Goal: Task Accomplishment & Management: Manage account settings

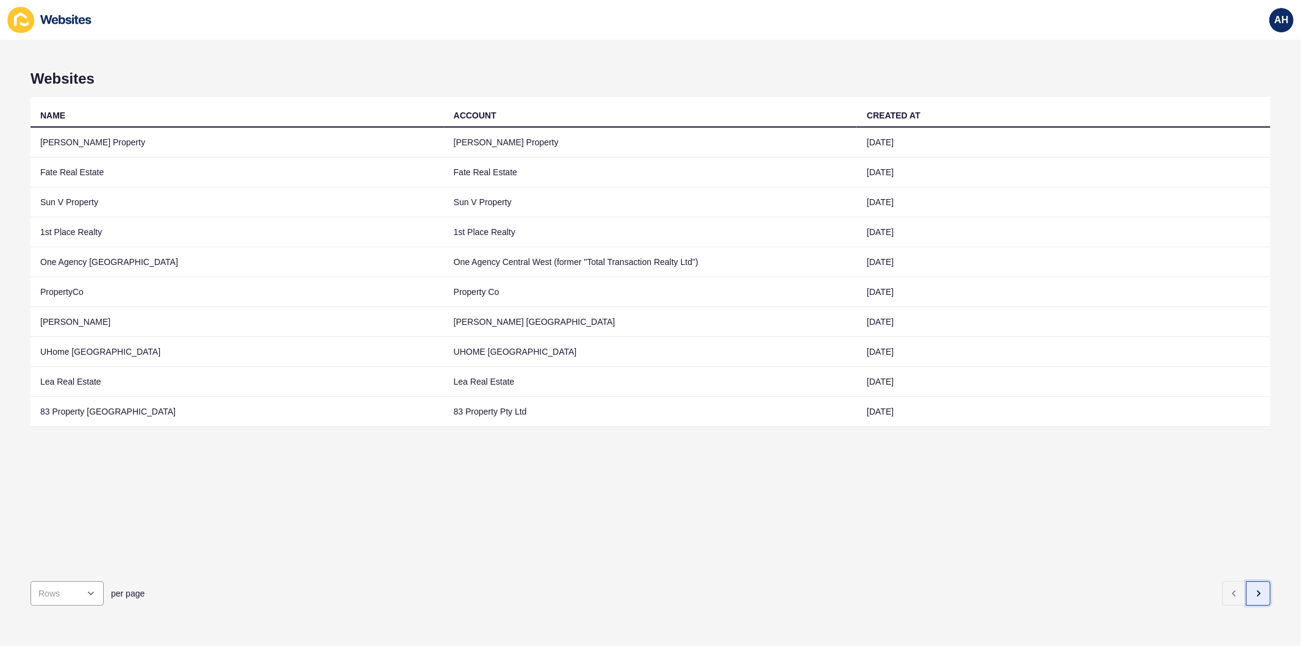
click at [1254, 588] on icon "button" at bounding box center [1259, 593] width 10 height 10
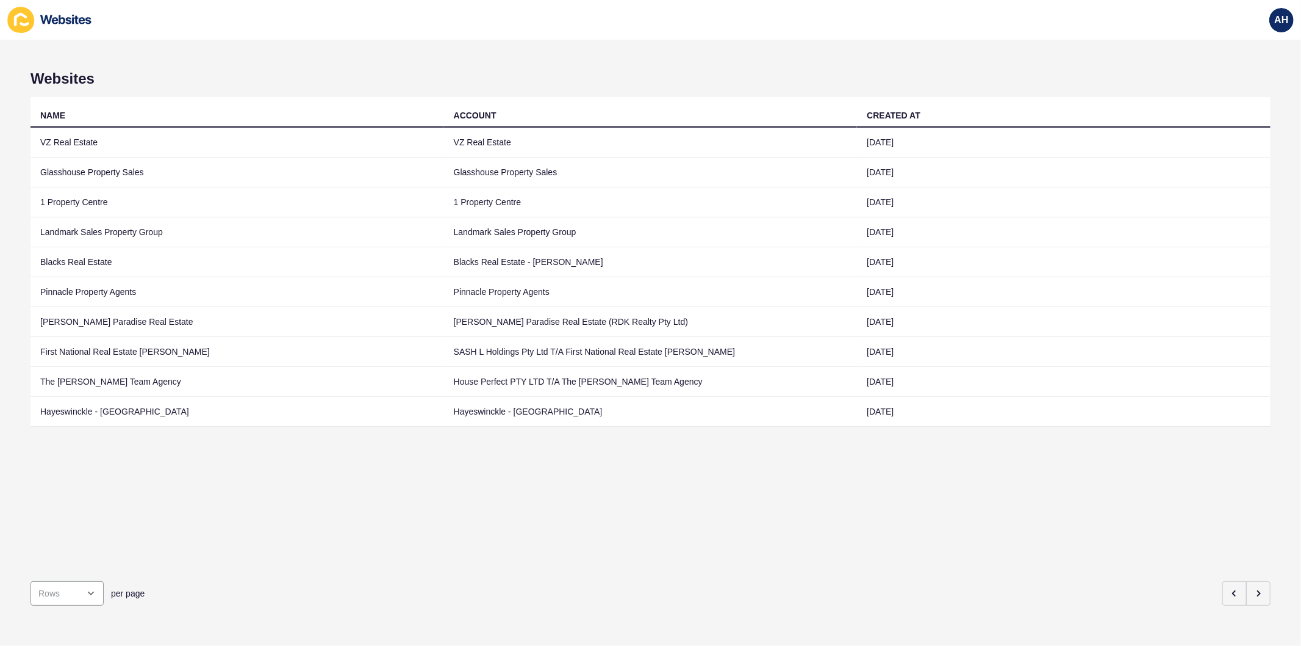
click at [721, 571] on div "per page" at bounding box center [651, 593] width 1240 height 44
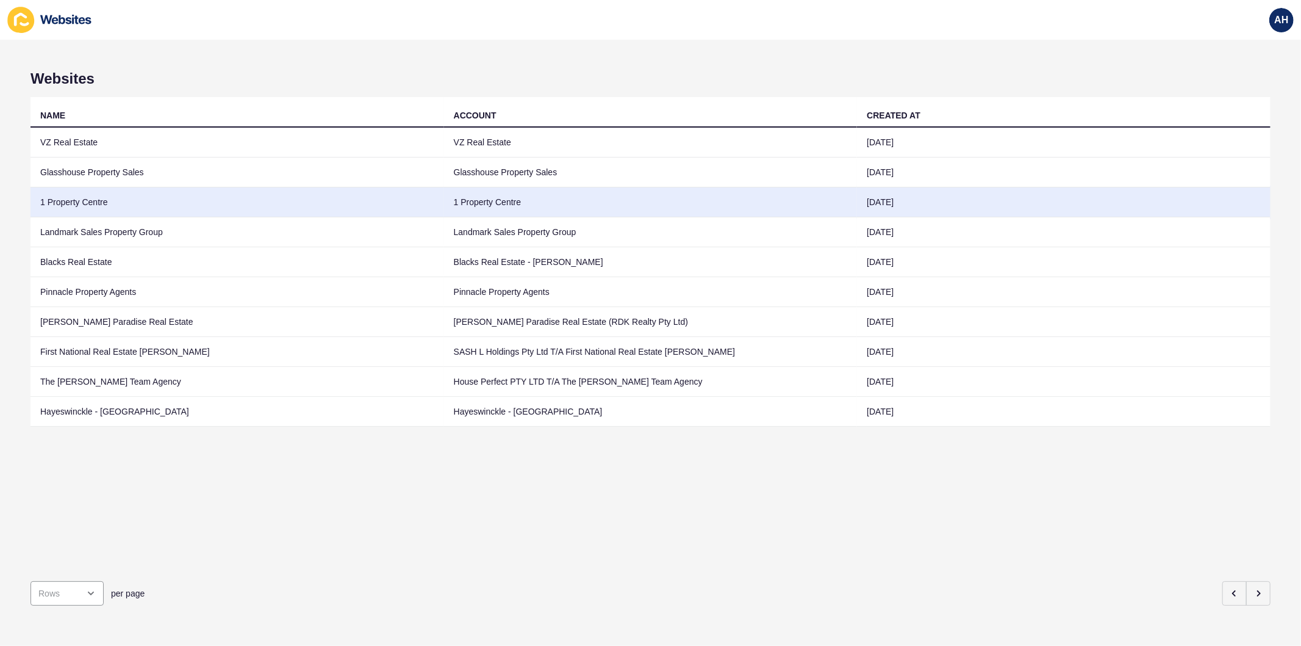
click at [464, 207] on td "1 Property Centre" at bounding box center [651, 202] width 414 height 30
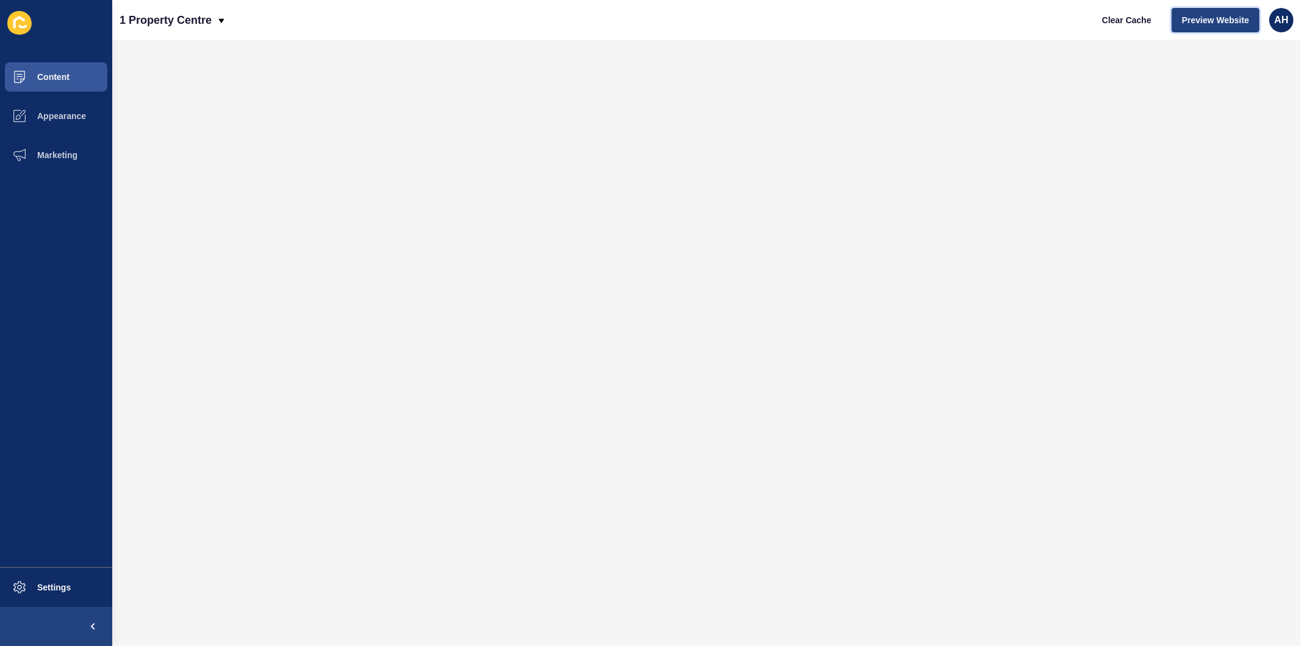
click at [1225, 21] on span "Preview Website" at bounding box center [1215, 20] width 67 height 12
click at [46, 580] on button "Settings" at bounding box center [56, 586] width 112 height 39
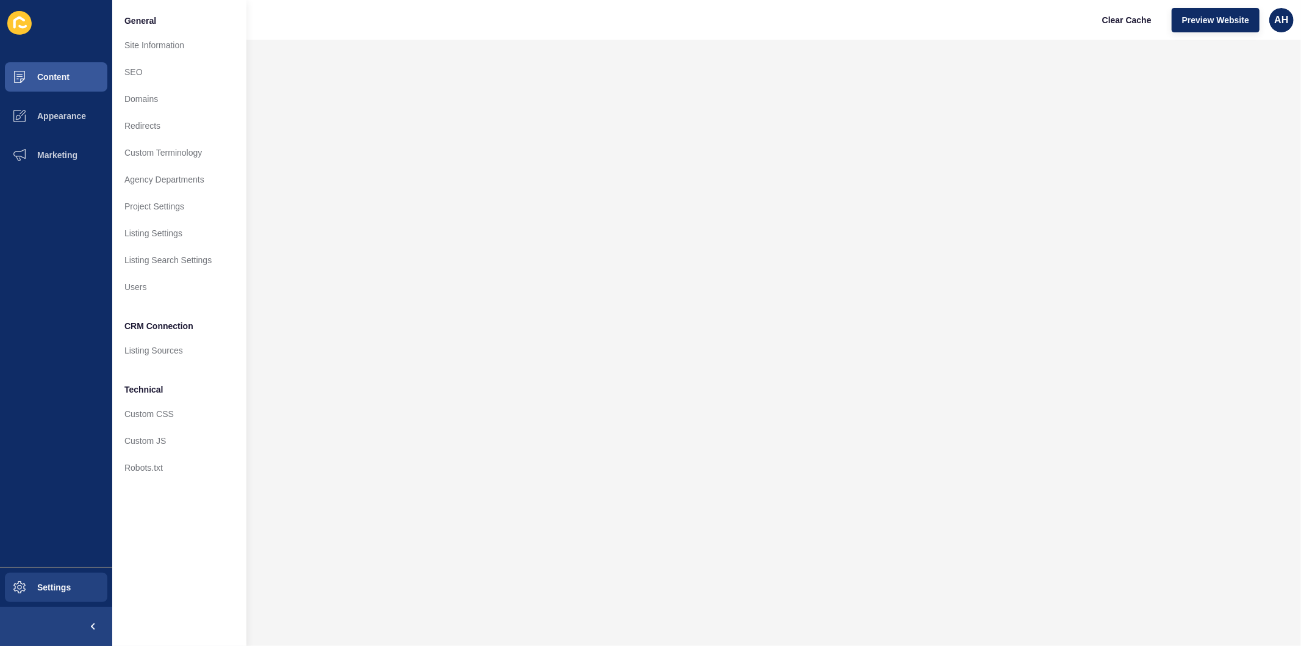
click at [70, 479] on ul "Content Appearance Marketing" at bounding box center [56, 311] width 112 height 509
click at [35, 77] on span "Content" at bounding box center [33, 77] width 71 height 10
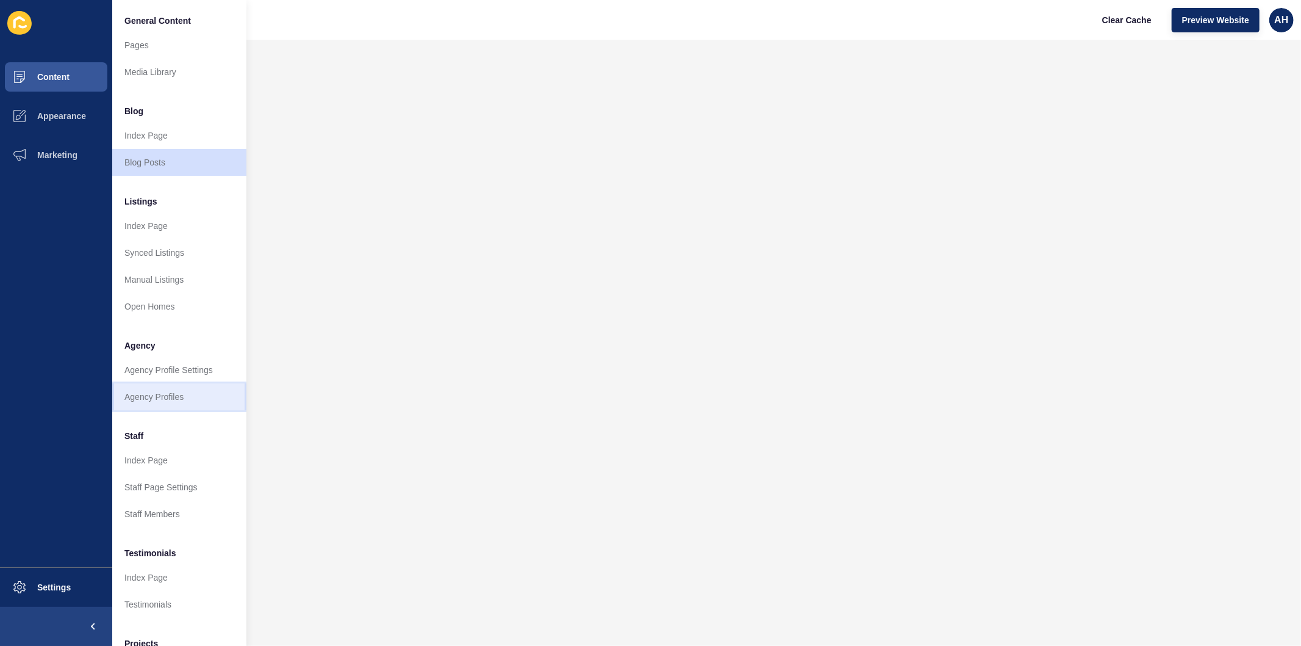
click at [163, 391] on link "Agency Profiles" at bounding box center [179, 396] width 134 height 27
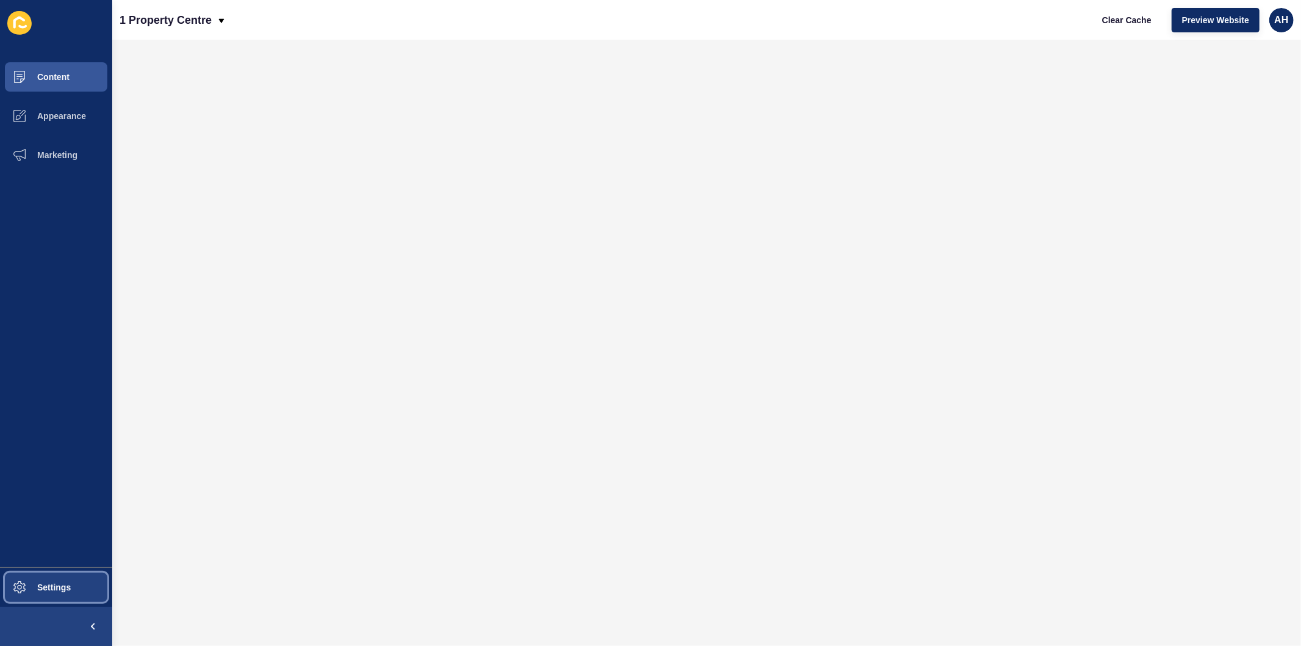
click at [37, 583] on span "Settings" at bounding box center [34, 587] width 73 height 10
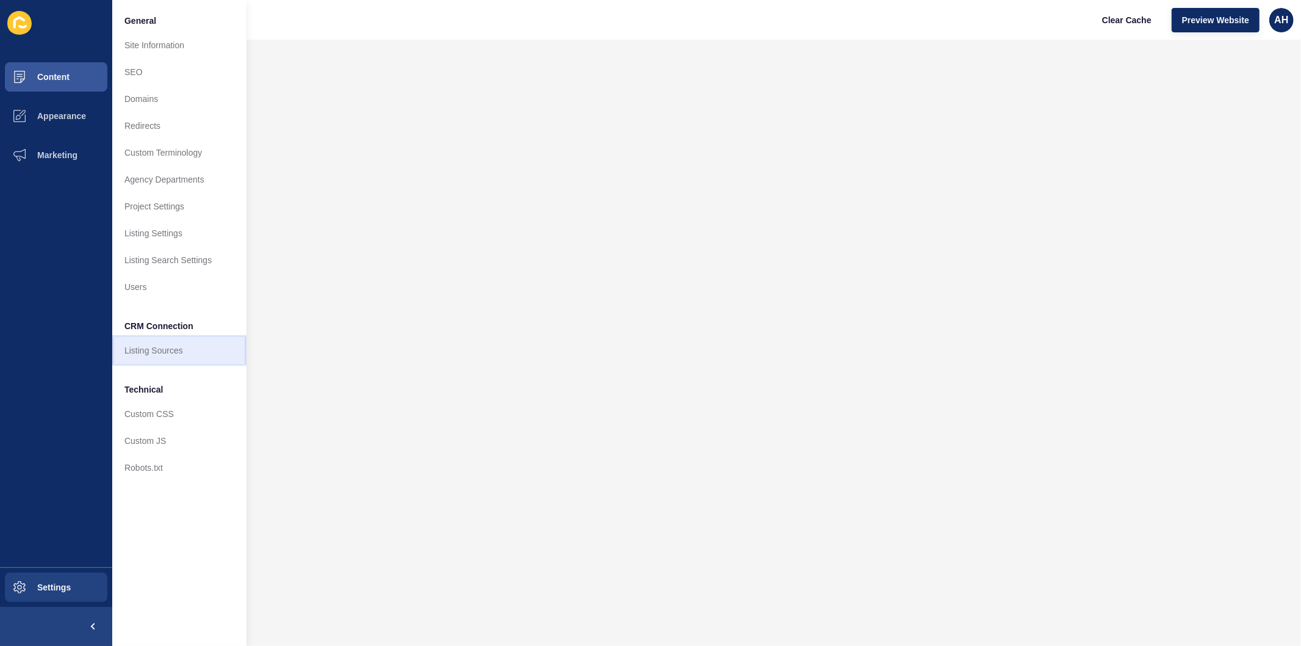
click at [163, 354] on link "Listing Sources" at bounding box center [179, 350] width 134 height 27
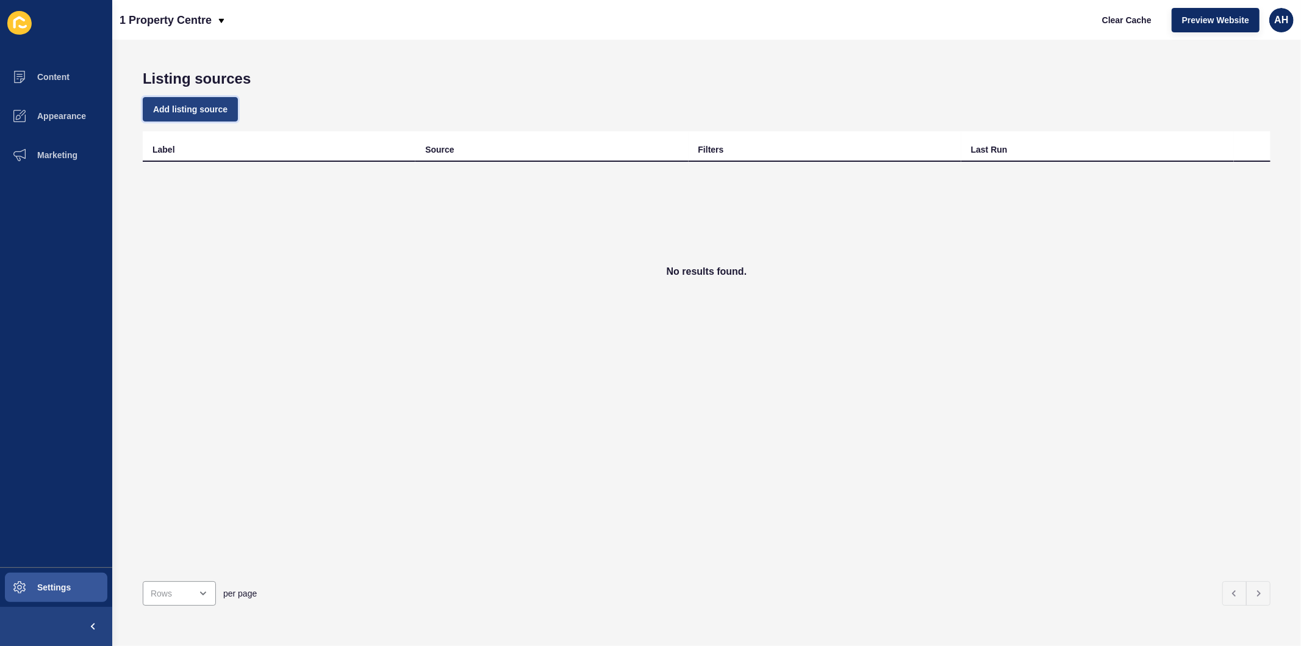
click at [185, 106] on span "Add listing source" at bounding box center [190, 109] width 74 height 12
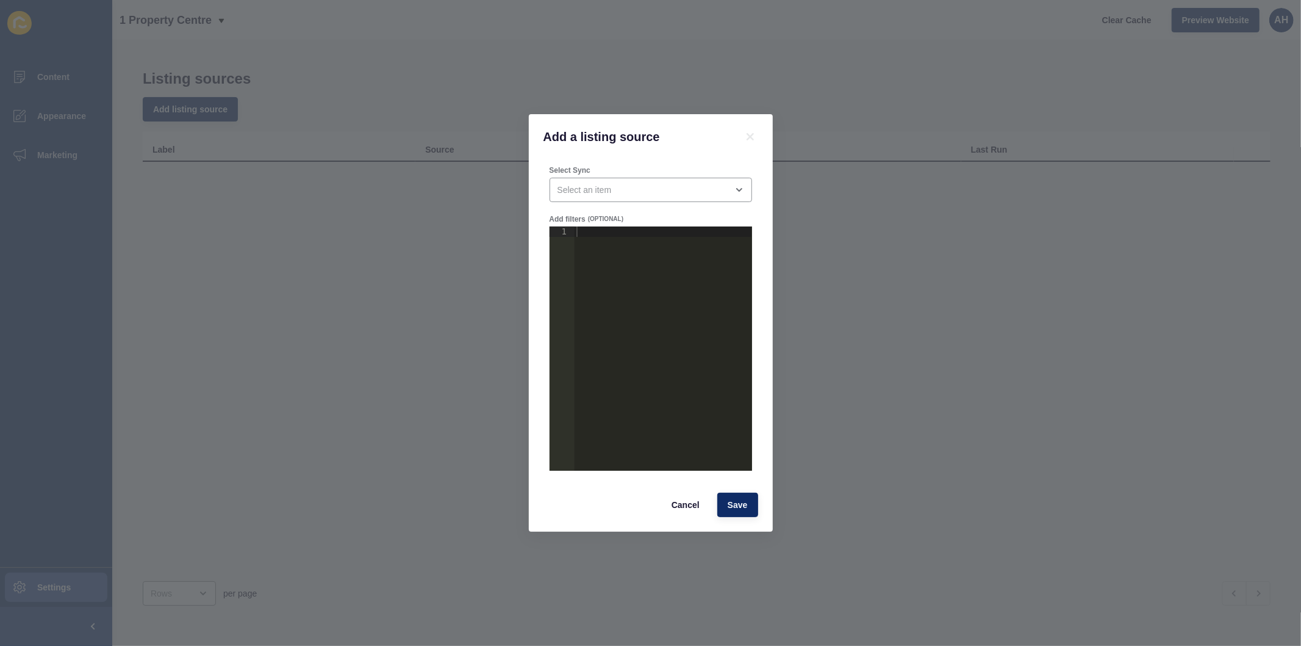
click at [662, 177] on div "Select Sync" at bounding box center [651, 183] width 205 height 39
click at [667, 185] on div "close menu" at bounding box center [643, 190] width 170 height 12
click at [649, 225] on span "1 Property Centre [PERSON_NAME] Feed1" at bounding box center [651, 220] width 183 height 12
type input "1 Property Centre [PERSON_NAME] Feed1"
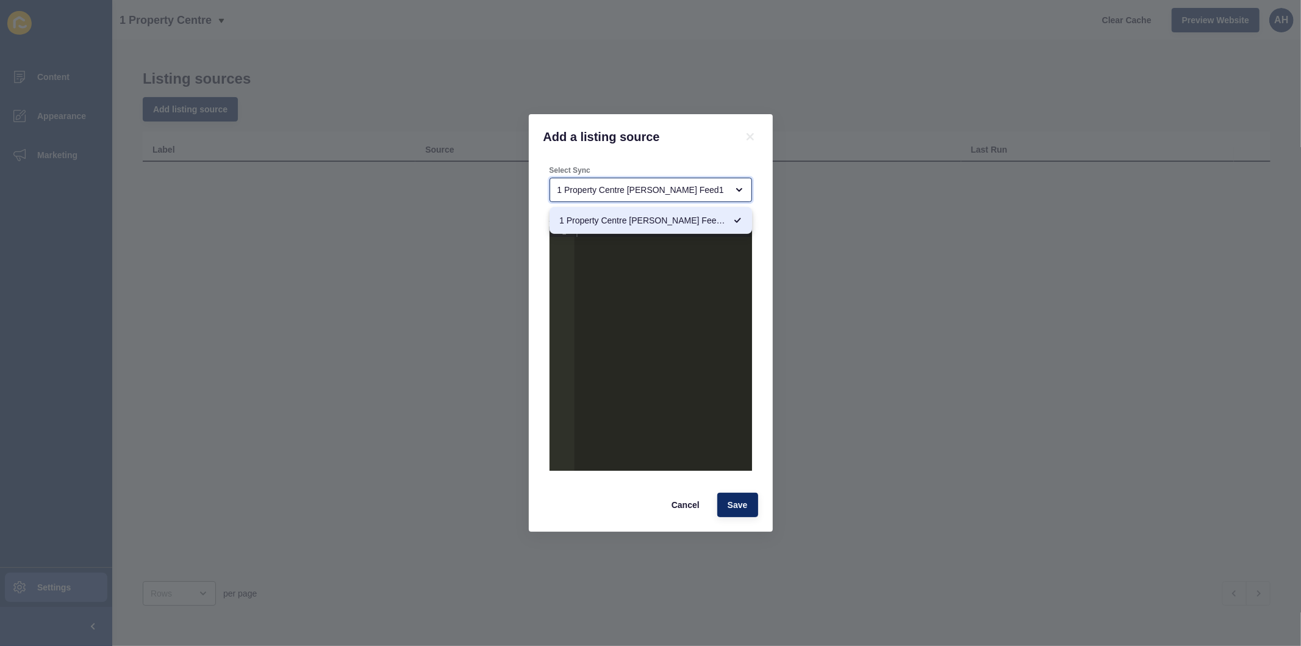
click at [592, 220] on span "1 Property Centre [PERSON_NAME] Feed1" at bounding box center [643, 220] width 166 height 12
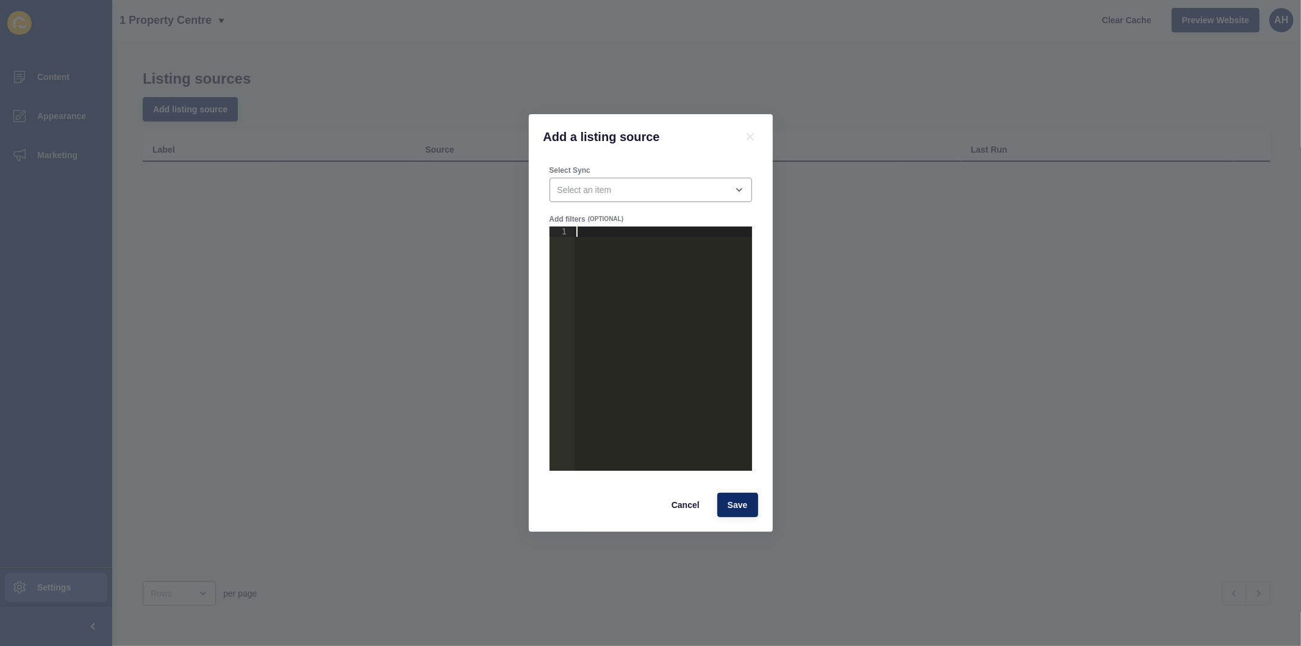
click at [583, 228] on div at bounding box center [663, 358] width 178 height 265
paste textarea "}"
click at [632, 254] on div "{ "agency_mapping" : { "_" : "agency-slug-goes-here" } }" at bounding box center [663, 358] width 178 height 265
type textarea ""_": "1-property-centre""
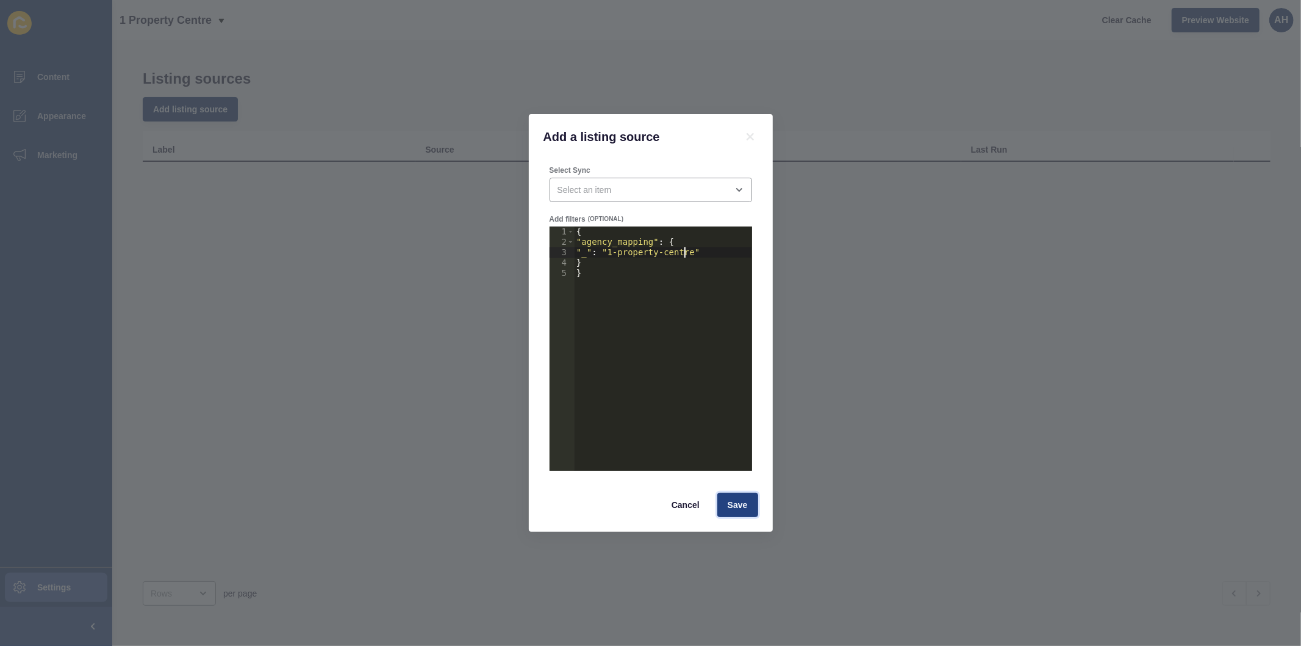
click at [735, 507] on span "Save" at bounding box center [738, 505] width 20 height 12
click at [622, 185] on div "open menu" at bounding box center [643, 190] width 170 height 12
click at [635, 217] on span "1 Property Centre [PERSON_NAME] Feed1" at bounding box center [651, 220] width 183 height 12
type input "1 Property Centre [PERSON_NAME] Feed1"
click at [734, 503] on span "Save" at bounding box center [738, 505] width 20 height 12
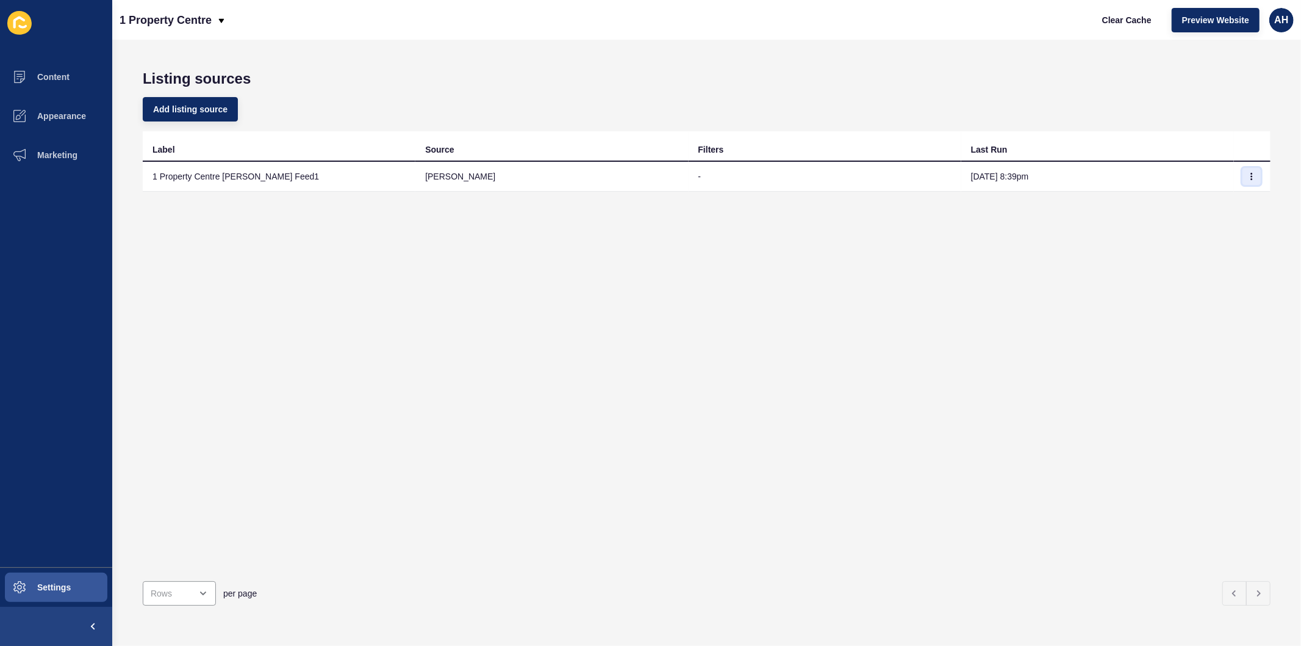
click at [1248, 177] on icon "button" at bounding box center [1251, 176] width 7 height 7
click at [1194, 206] on link "Sync now" at bounding box center [1208, 200] width 85 height 27
click at [190, 98] on button "Add listing source" at bounding box center [190, 109] width 95 height 24
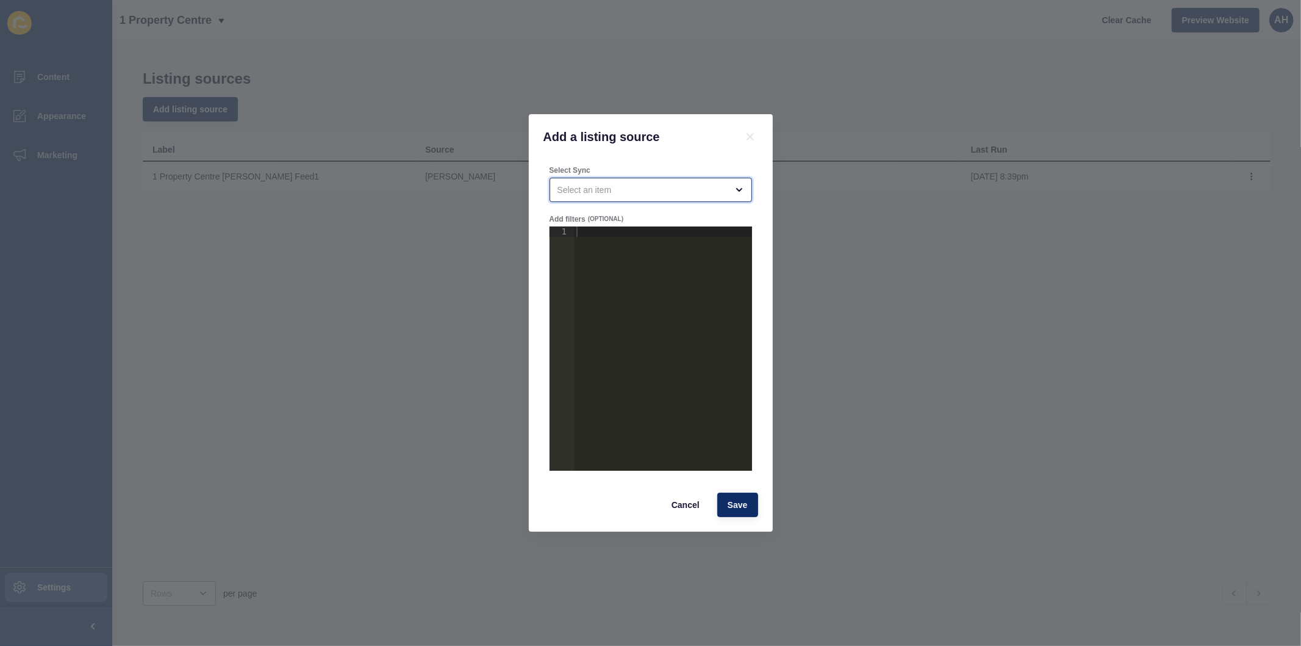
click at [622, 189] on div "open menu" at bounding box center [643, 190] width 170 height 12
click at [641, 245] on span "1 Property Centre [PERSON_NAME] Feed2" at bounding box center [651, 247] width 183 height 12
type input "1 Property Centre [PERSON_NAME] Feed2"
click at [591, 238] on div at bounding box center [663, 358] width 178 height 265
paste textarea "}"
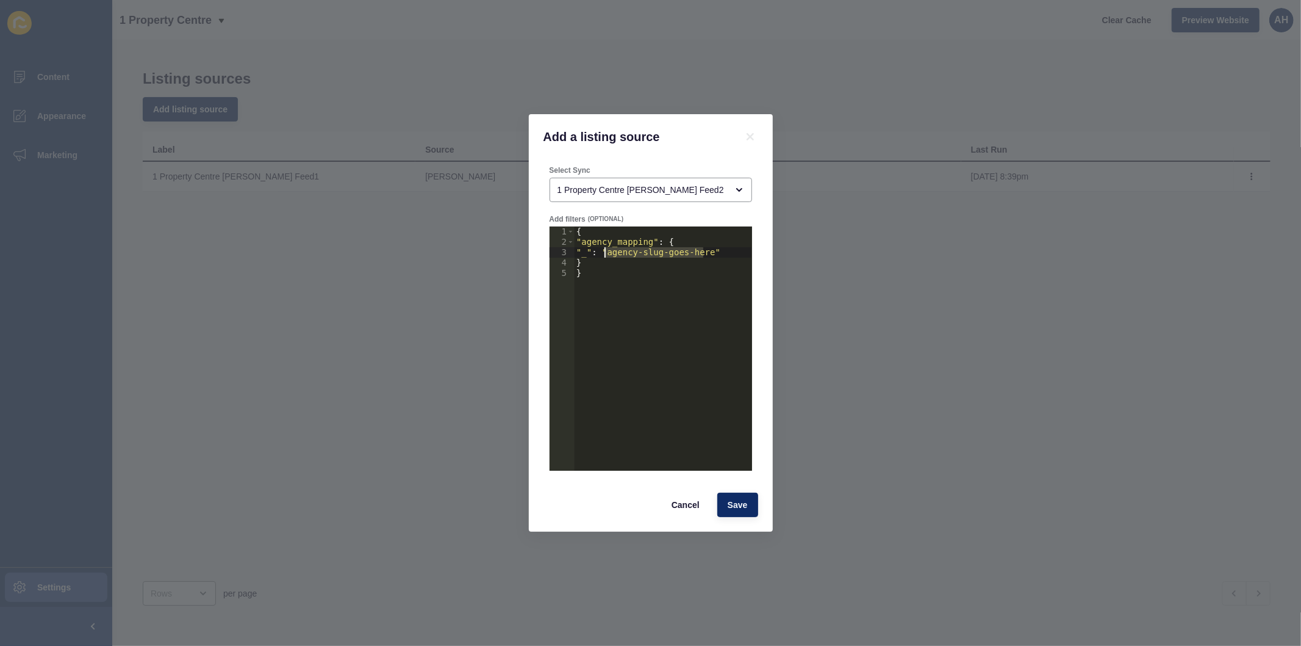
drag, startPoint x: 703, startPoint y: 253, endPoint x: 607, endPoint y: 253, distance: 95.8
click at [607, 253] on div "{ "agency_mapping" : { "_" : "agency-slug-goes-here" } }" at bounding box center [663, 358] width 178 height 265
type textarea ""_": "1-property-centre""
click at [728, 506] on span "Save" at bounding box center [738, 505] width 20 height 12
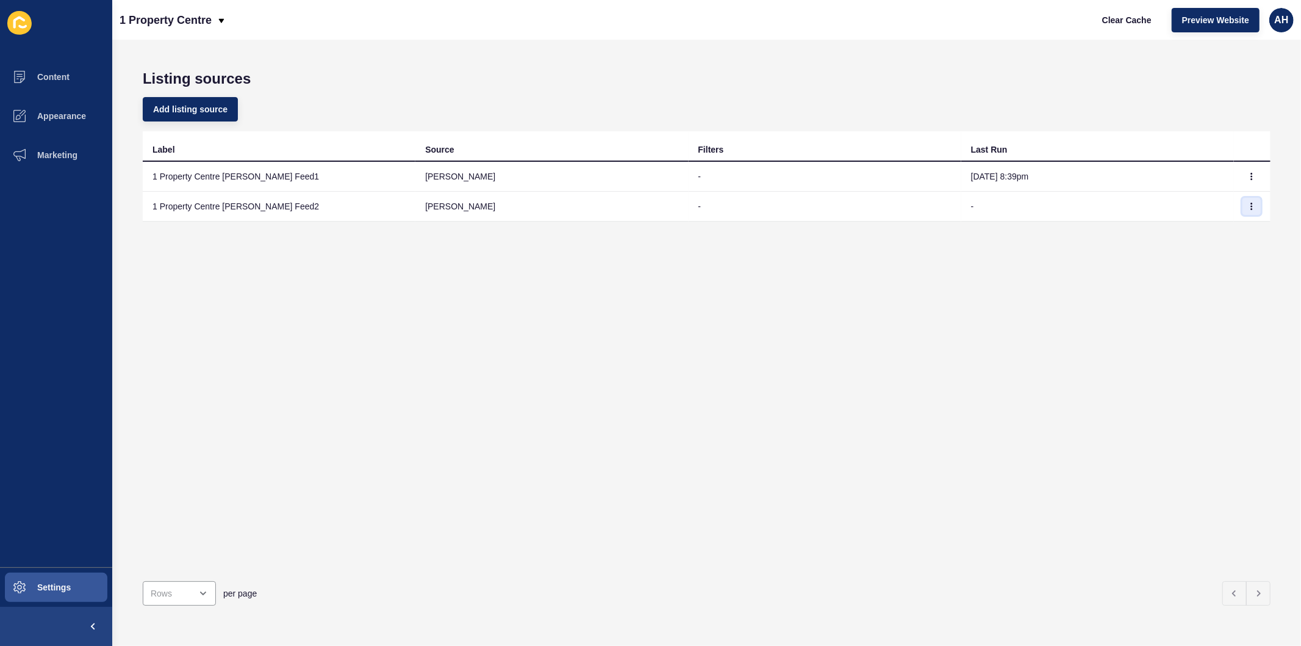
click at [1248, 204] on icon "button" at bounding box center [1251, 206] width 7 height 7
click at [1208, 232] on link "Sync now" at bounding box center [1208, 230] width 85 height 27
click at [49, 112] on span "Appearance" at bounding box center [42, 116] width 88 height 10
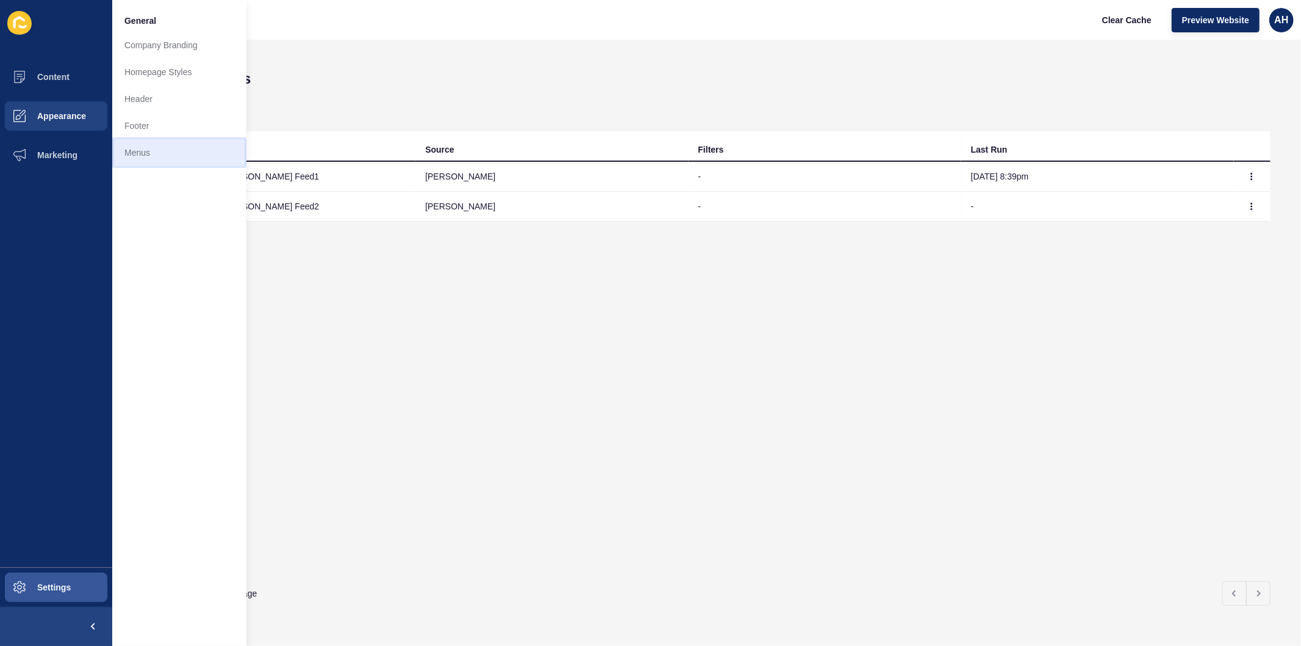
click at [134, 151] on link "Menus" at bounding box center [179, 152] width 134 height 27
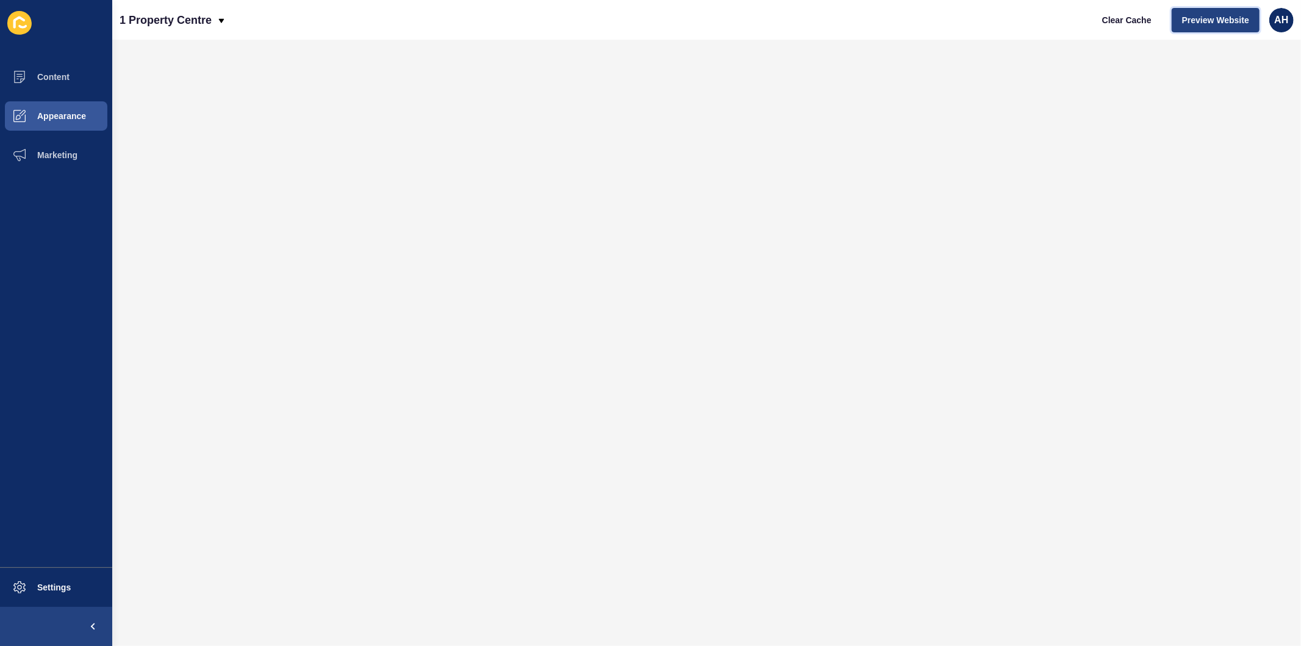
click at [1200, 27] on button "Preview Website" at bounding box center [1216, 20] width 88 height 24
click at [1117, 17] on span "Clear Cache" at bounding box center [1127, 20] width 49 height 12
click at [59, 81] on span "Content" at bounding box center [33, 77] width 71 height 10
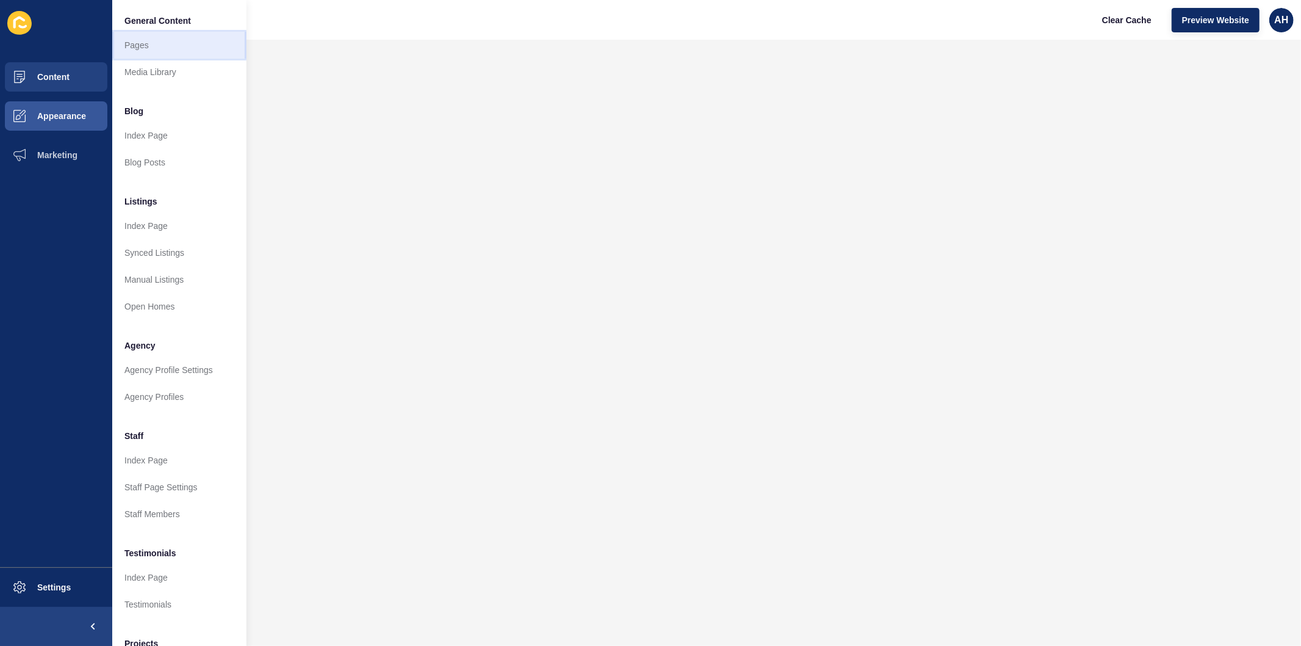
click at [138, 54] on link "Pages" at bounding box center [179, 45] width 134 height 27
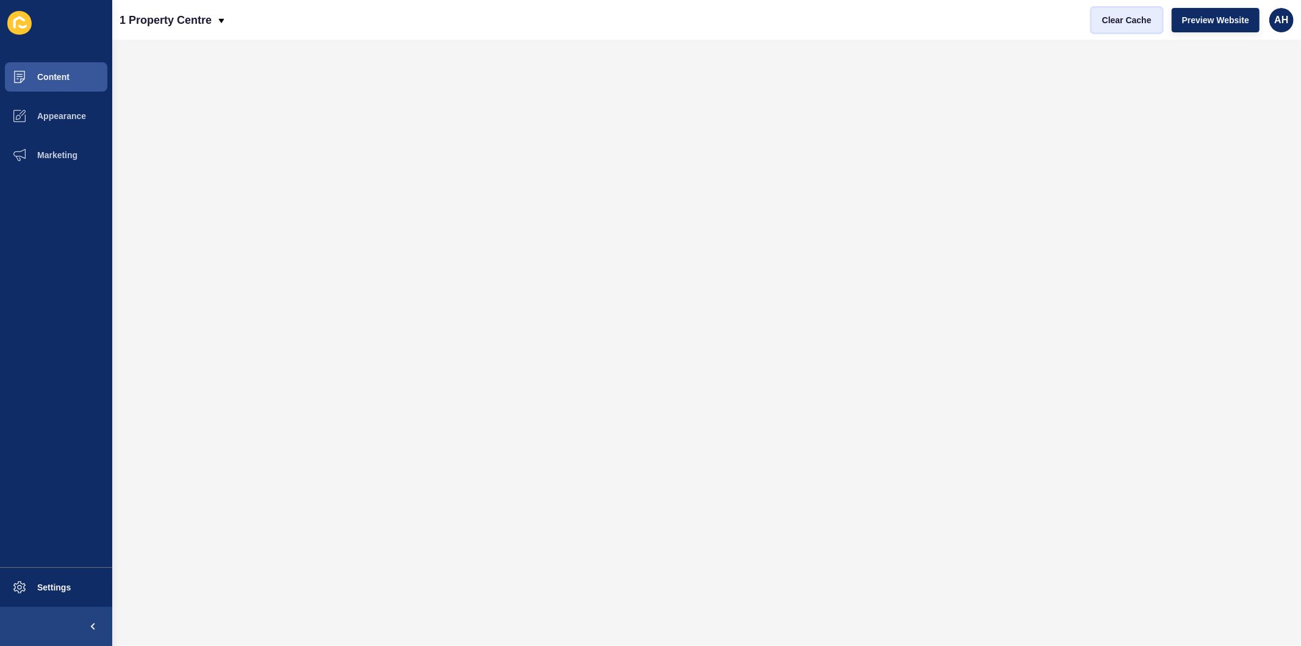
click at [1121, 17] on span "Clear Cache" at bounding box center [1127, 20] width 49 height 12
click at [50, 70] on button "Content" at bounding box center [56, 76] width 112 height 39
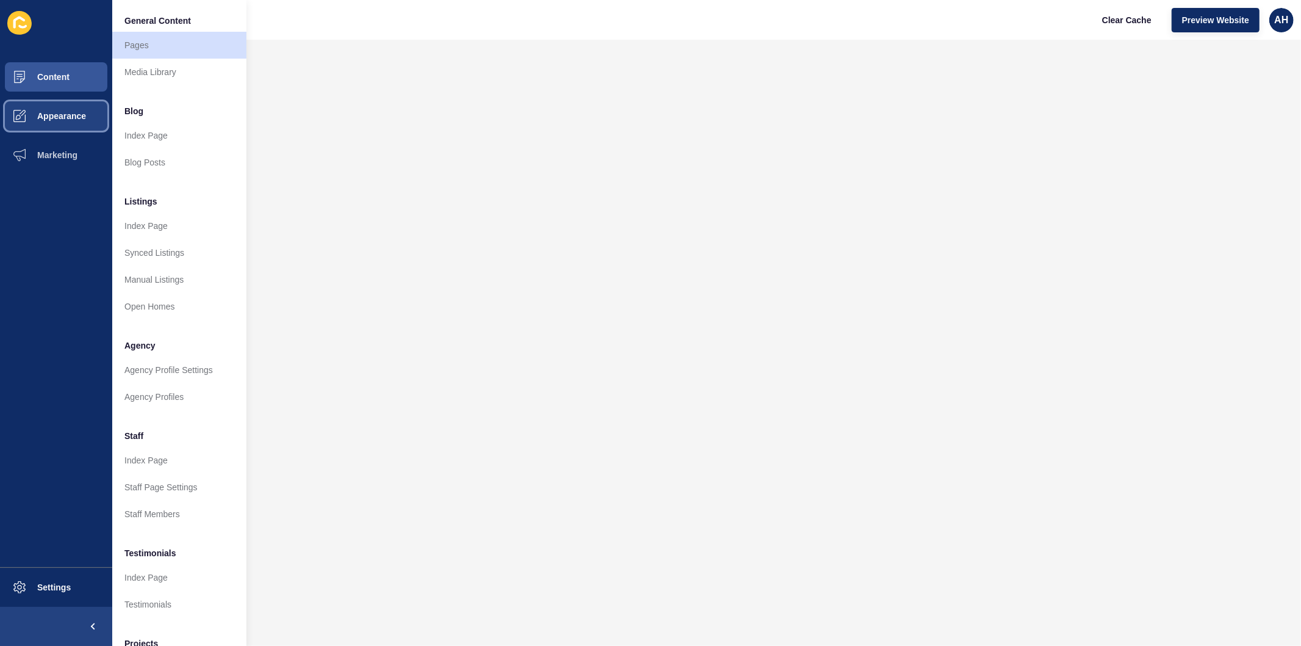
click at [60, 120] on button "Appearance" at bounding box center [56, 115] width 112 height 39
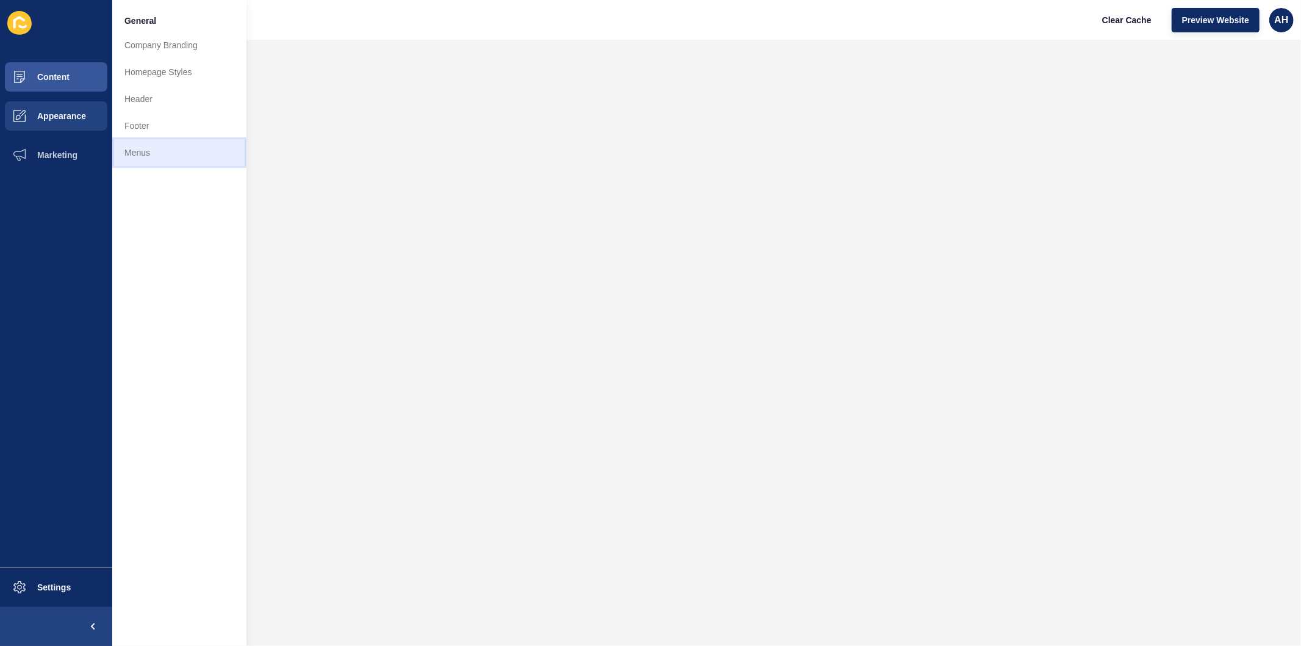
click at [156, 151] on link "Menus" at bounding box center [179, 152] width 134 height 27
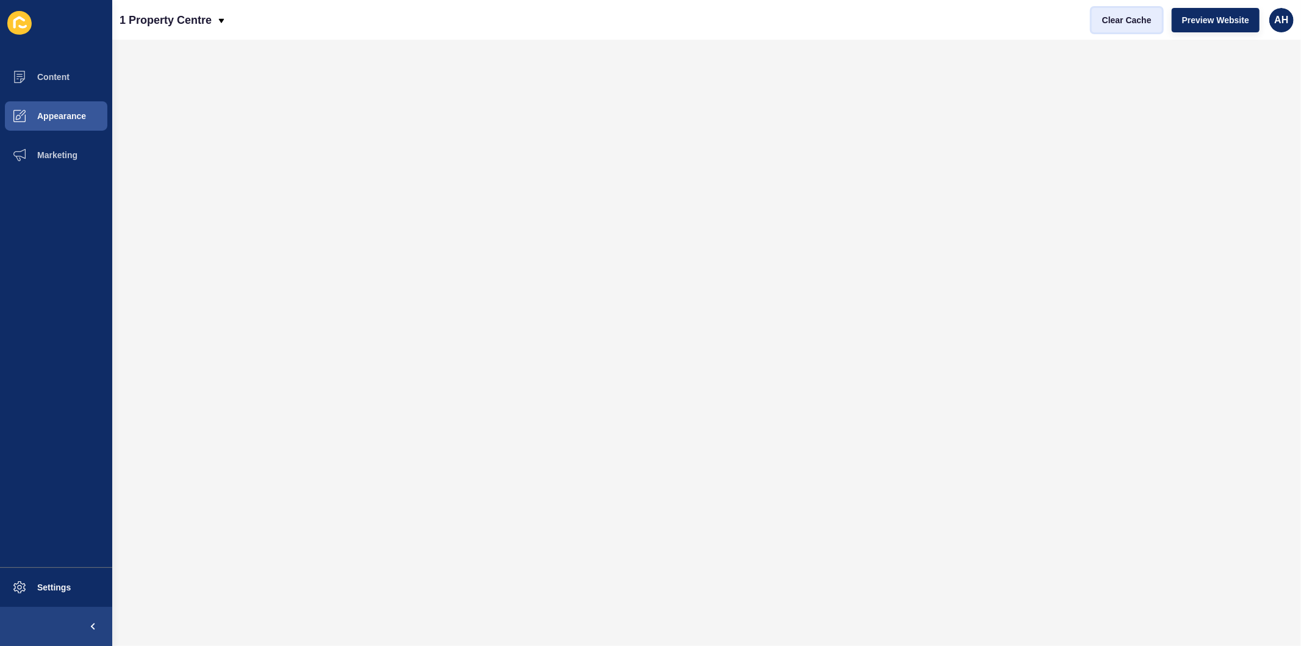
click at [1131, 26] on button "Clear Cache" at bounding box center [1127, 20] width 70 height 24
click at [1217, 16] on span "Preview Website" at bounding box center [1215, 20] width 67 height 12
